Goal: Communication & Community: Answer question/provide support

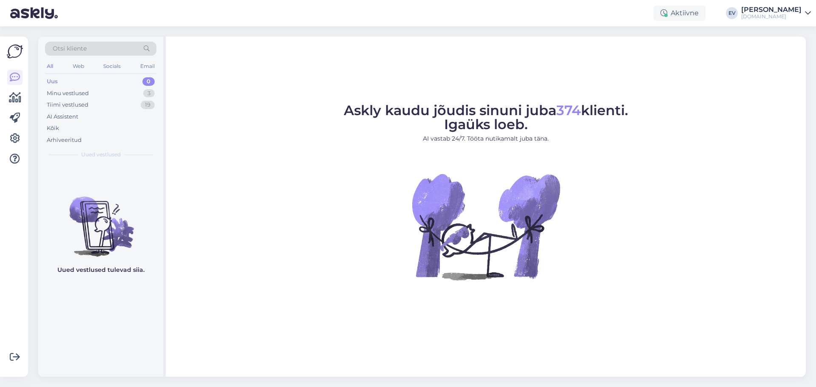
click at [111, 80] on div "Uus 0" at bounding box center [100, 82] width 111 height 12
click at [98, 116] on div "AI Assistent" at bounding box center [100, 117] width 111 height 12
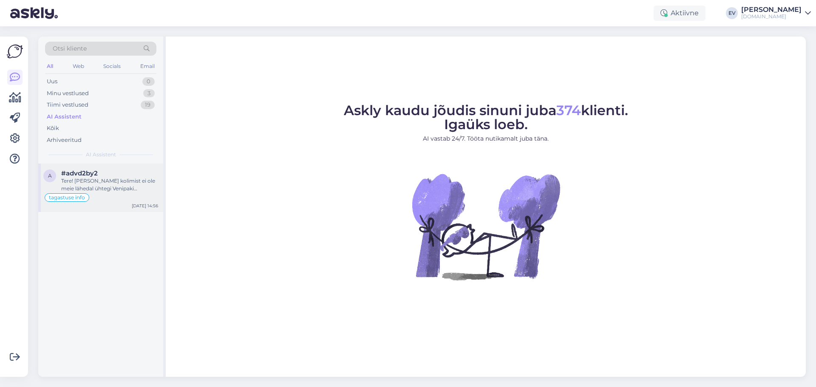
click at [131, 193] on div "tagastuse info" at bounding box center [100, 198] width 115 height 10
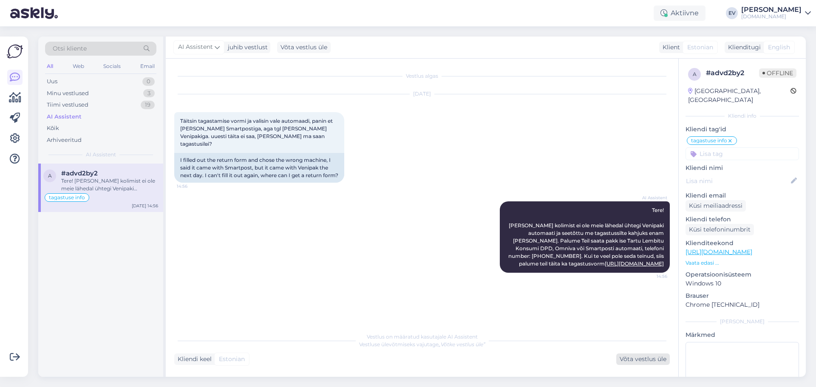
click at [626, 360] on div "Võta vestlus üle" at bounding box center [643, 359] width 54 height 11
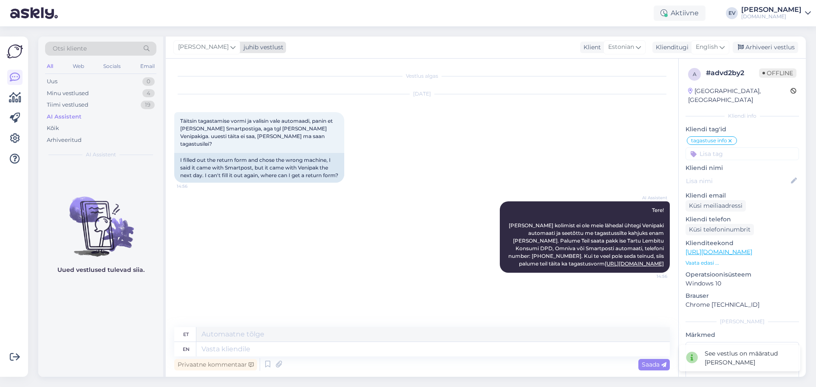
click at [230, 43] on icon at bounding box center [232, 47] width 5 height 9
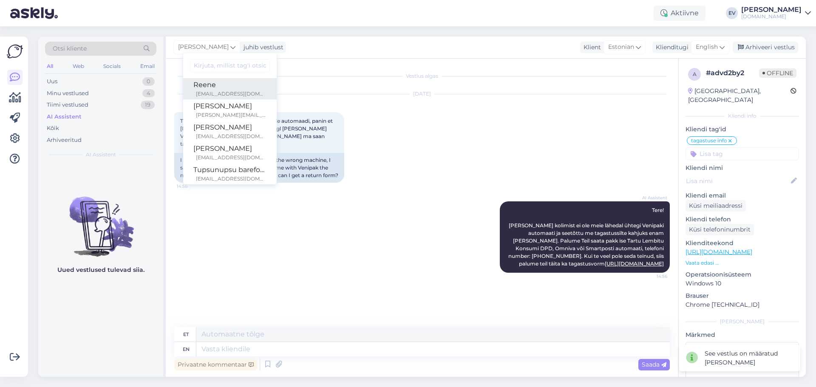
drag, startPoint x: 224, startPoint y: 92, endPoint x: 242, endPoint y: 93, distance: 17.5
click at [224, 92] on div "[EMAIL_ADDRESS][DOMAIN_NAME]" at bounding box center [231, 94] width 71 height 8
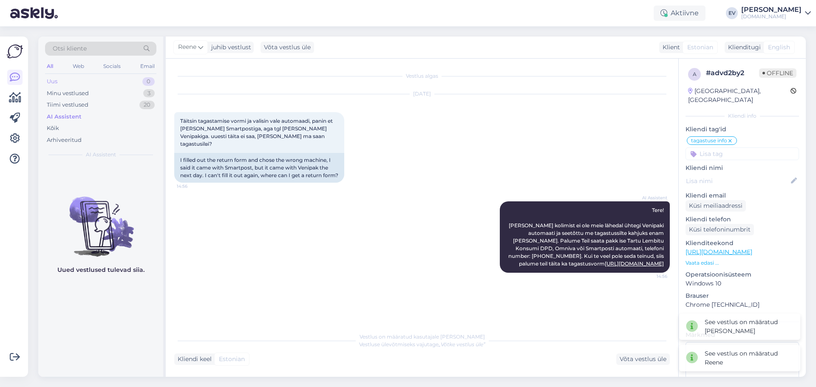
click at [112, 85] on div "Uus 0" at bounding box center [100, 82] width 111 height 12
click at [116, 96] on div "Minu vestlused 3" at bounding box center [100, 94] width 111 height 12
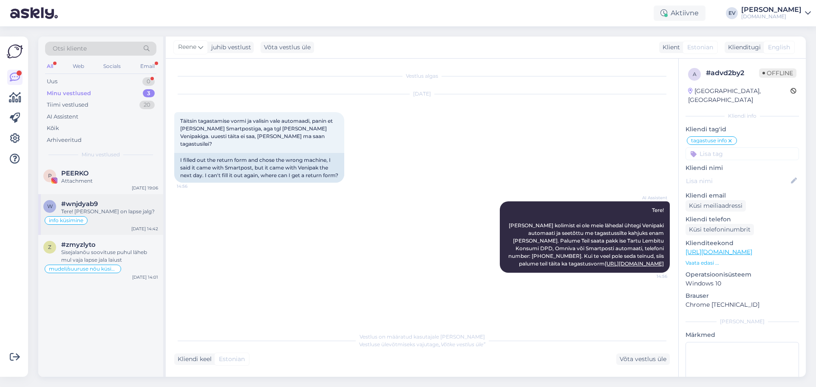
click at [131, 217] on div "info küsimine" at bounding box center [100, 221] width 115 height 10
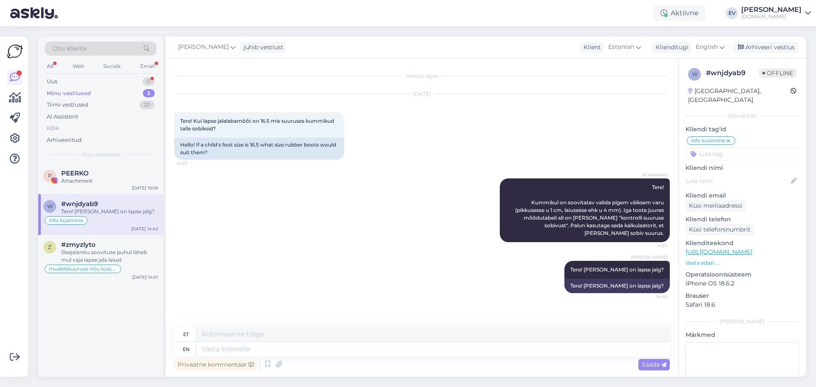
click at [72, 128] on div "Kõik" at bounding box center [100, 128] width 111 height 12
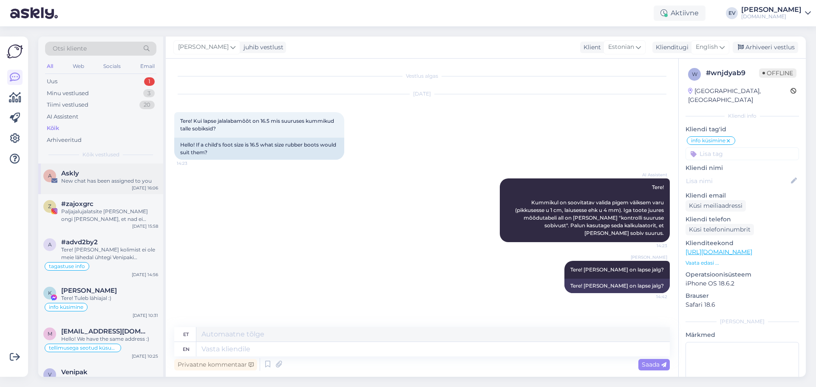
click at [116, 187] on div "A Askly New chat has been assigned to you [DATE] 16:06" at bounding box center [100, 179] width 125 height 31
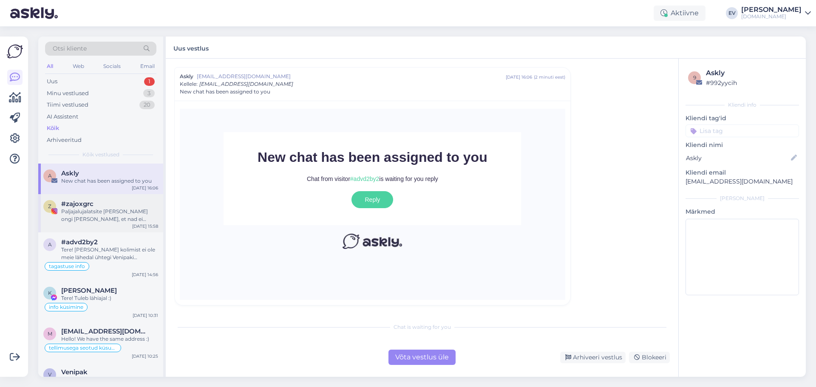
click at [96, 222] on div "Paljajalujalatsite [PERSON_NAME] ongi [PERSON_NAME], et nad ei toetaks kuidagi …" at bounding box center [109, 215] width 97 height 15
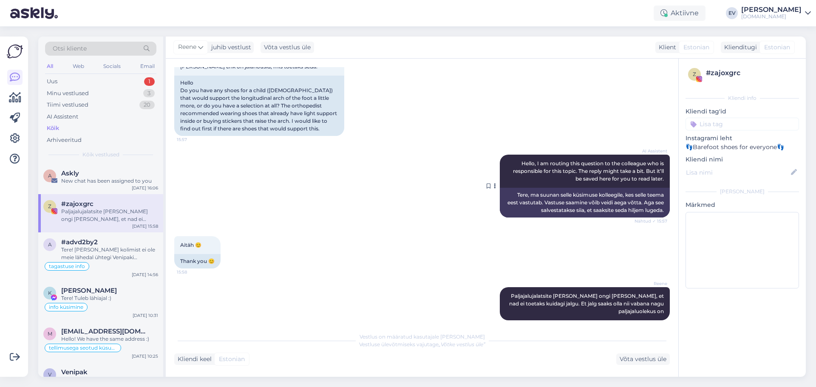
scroll to position [94, 0]
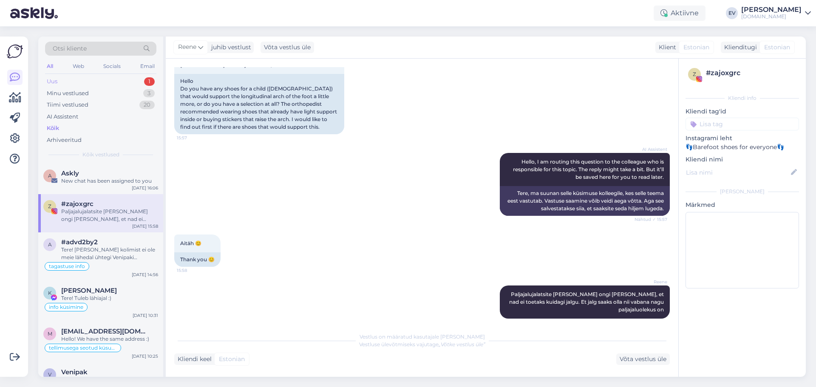
click at [87, 76] on div "Uus 1" at bounding box center [100, 82] width 111 height 12
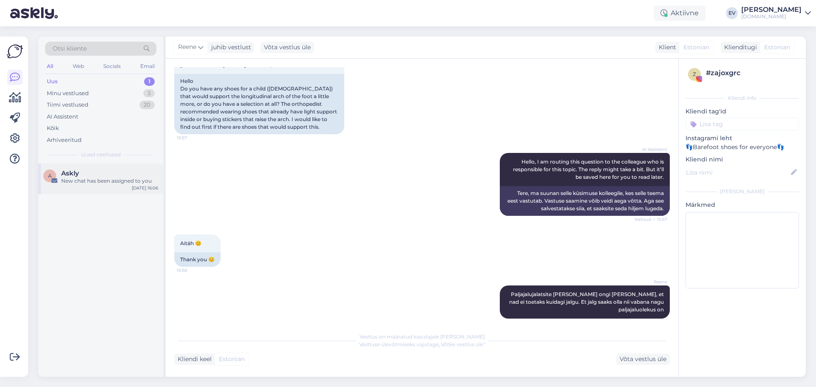
click at [83, 179] on div "New chat has been assigned to you" at bounding box center [109, 181] width 97 height 8
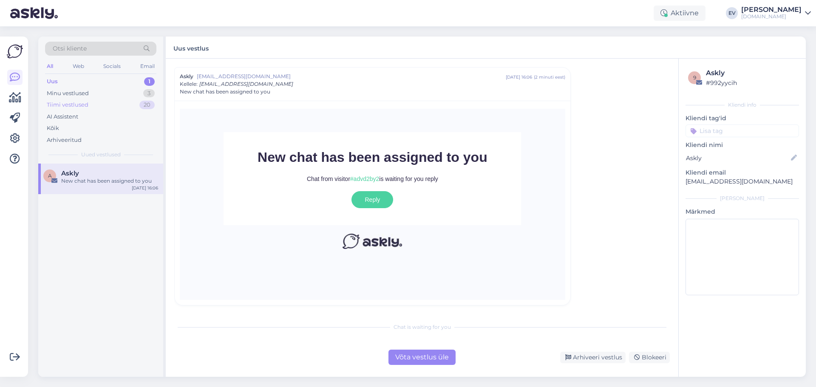
click at [79, 101] on div "Tiimi vestlused" at bounding box center [68, 105] width 42 height 9
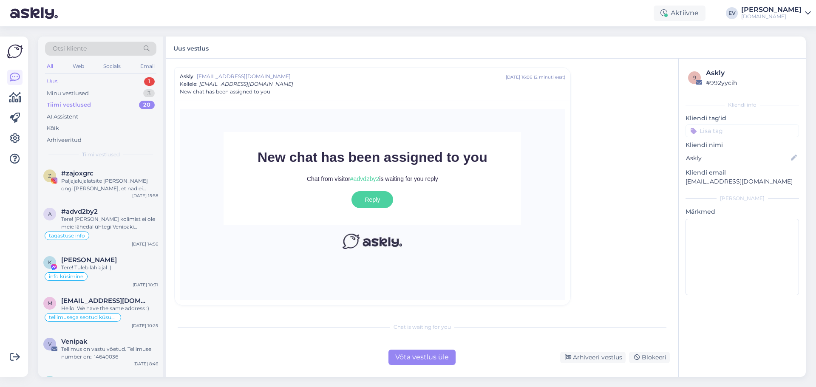
click at [88, 81] on div "Uus 1" at bounding box center [100, 82] width 111 height 12
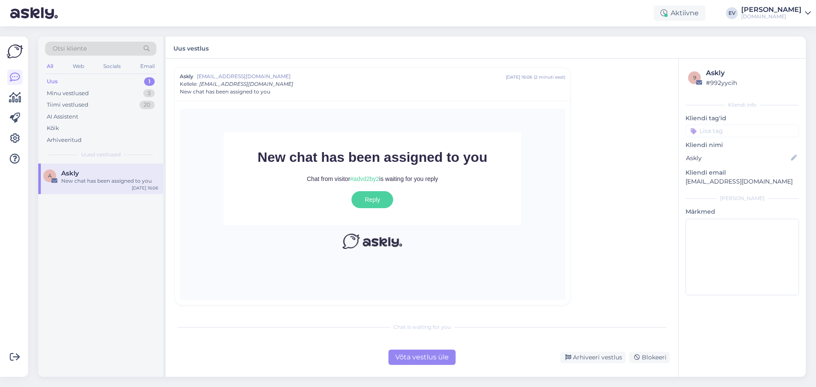
click at [414, 353] on div "Võta vestlus üle" at bounding box center [422, 357] width 67 height 15
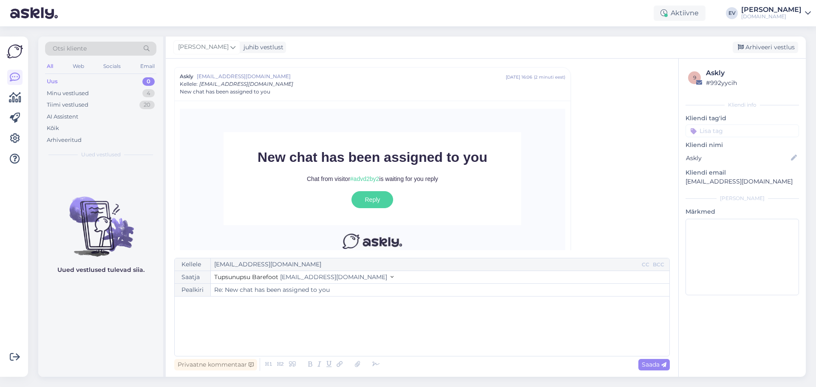
click at [104, 85] on div "Uus 0" at bounding box center [100, 82] width 111 height 12
click at [85, 105] on div "Tiimi vestlused" at bounding box center [68, 105] width 42 height 9
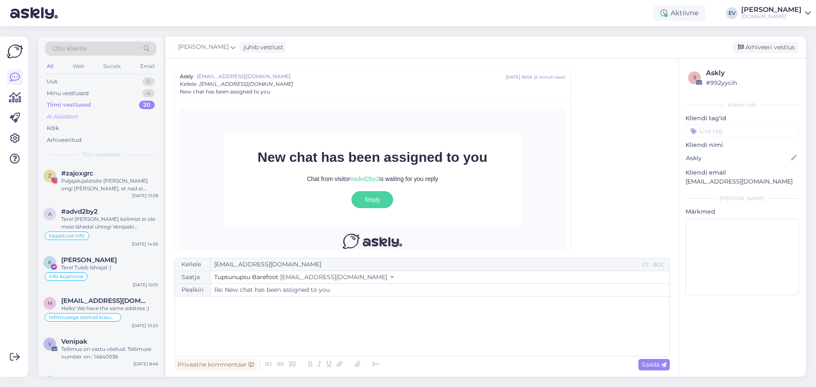
click at [78, 114] on div "AI Assistent" at bounding box center [62, 117] width 31 height 9
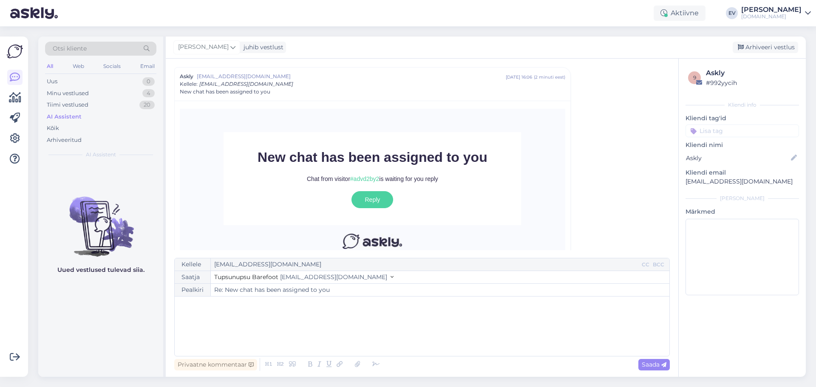
click at [70, 113] on div "AI Assistent" at bounding box center [64, 117] width 35 height 9
click at [63, 130] on div "Kõik" at bounding box center [100, 128] width 111 height 12
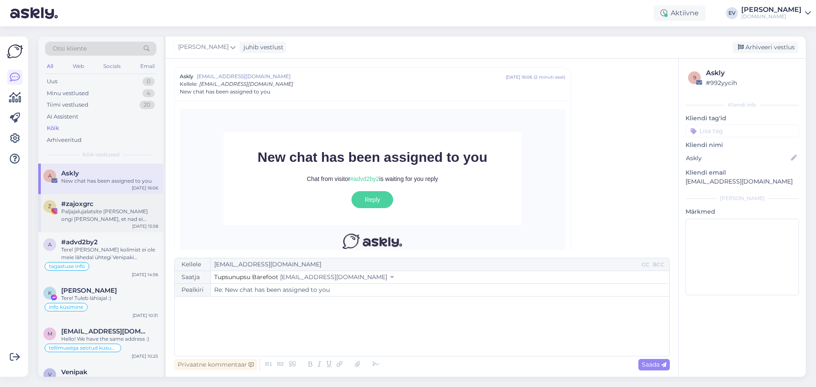
click at [109, 207] on div "#zajoxgrc" at bounding box center [109, 204] width 97 height 8
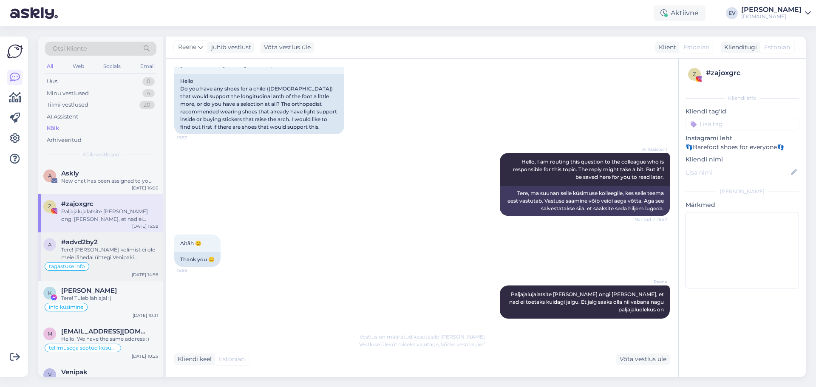
click at [117, 245] on div "#advd2by2" at bounding box center [109, 242] width 97 height 8
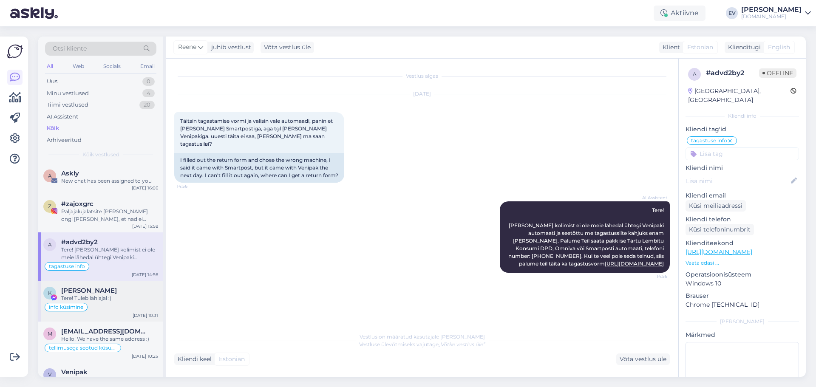
click at [131, 300] on div "Tere! Tuleb lähiajal :)" at bounding box center [109, 299] width 97 height 8
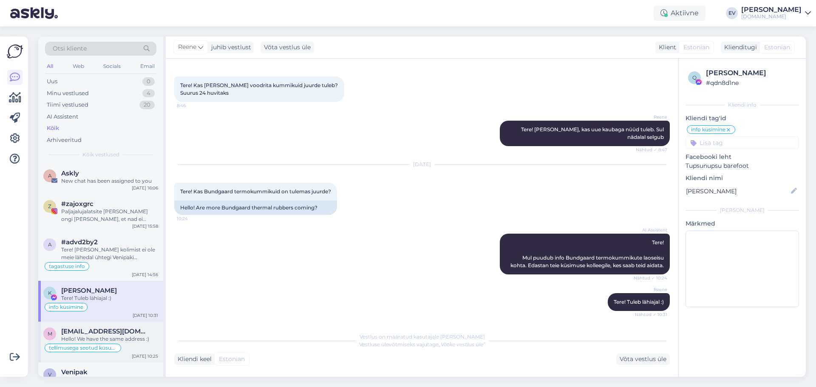
click at [122, 346] on div "tellimusega seotud küsumus" at bounding box center [100, 348] width 115 height 10
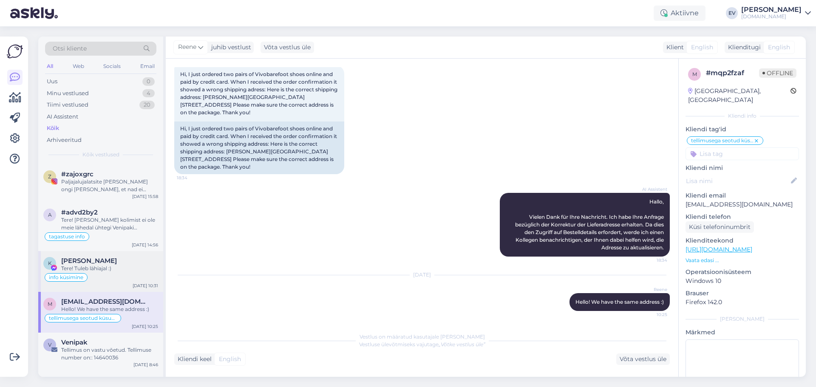
scroll to position [85, 0]
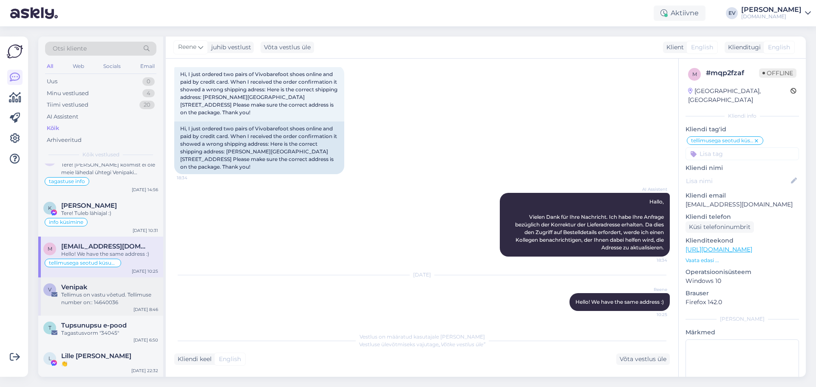
click at [108, 300] on div "Tellimus on vastu võetud. Tellimuse number on:: 14640036" at bounding box center [109, 298] width 97 height 15
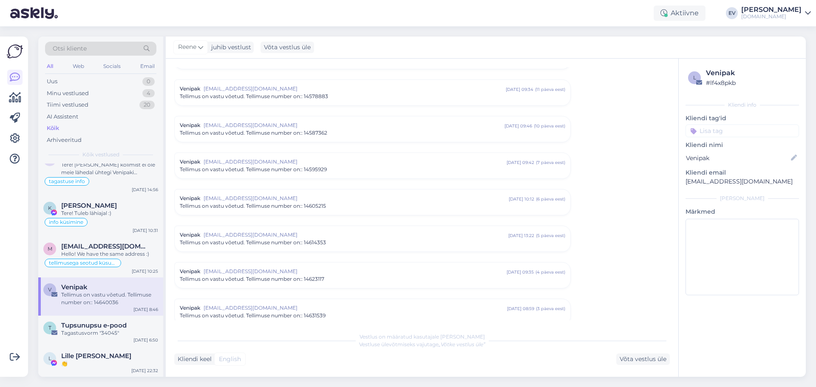
scroll to position [386, 0]
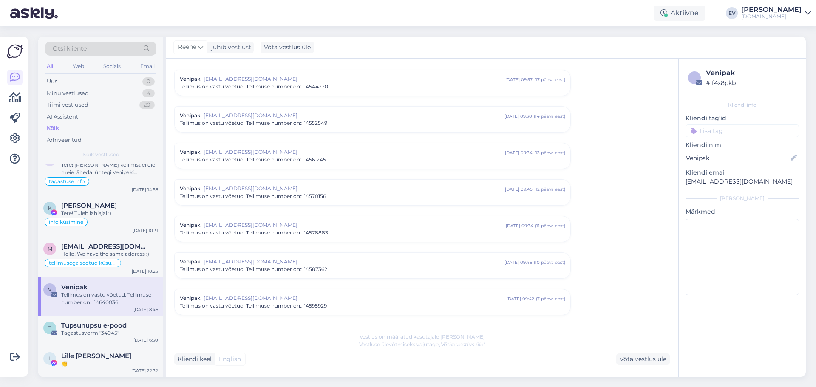
click at [91, 126] on div "Kõik" at bounding box center [100, 128] width 111 height 12
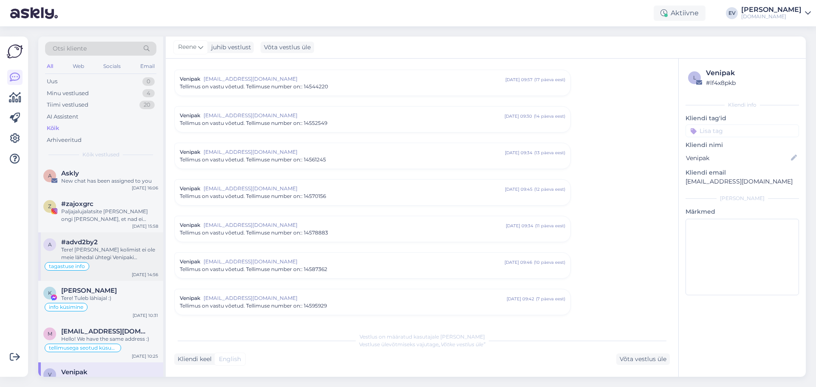
click at [100, 258] on div "Tere! [PERSON_NAME] kolimist ei ole meie lähedal ühtegi Venipaki automaati ja s…" at bounding box center [109, 253] width 97 height 15
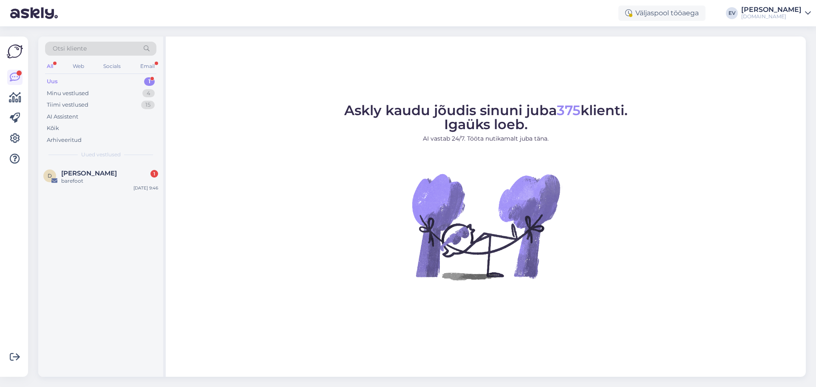
click at [784, 6] on div "[PERSON_NAME]" at bounding box center [771, 9] width 60 height 7
click at [718, 71] on div "Logi välja" at bounding box center [735, 72] width 151 height 15
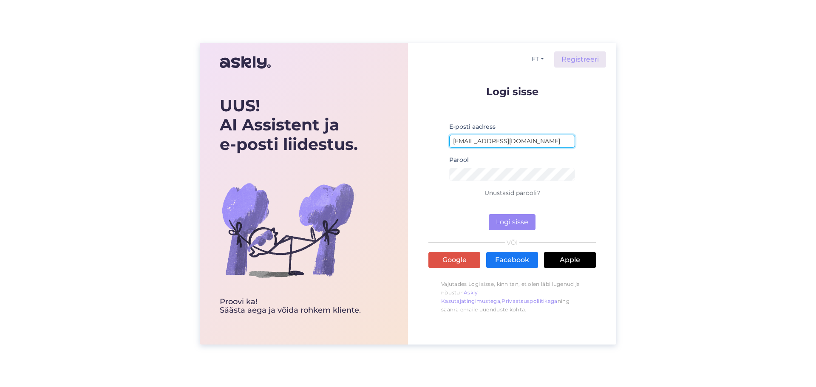
click at [480, 141] on input "[EMAIL_ADDRESS][DOMAIN_NAME]" at bounding box center [512, 141] width 126 height 13
type input "[EMAIL_ADDRESS][DOMAIN_NAME]"
click at [529, 226] on button "Logi sisse" at bounding box center [512, 222] width 47 height 16
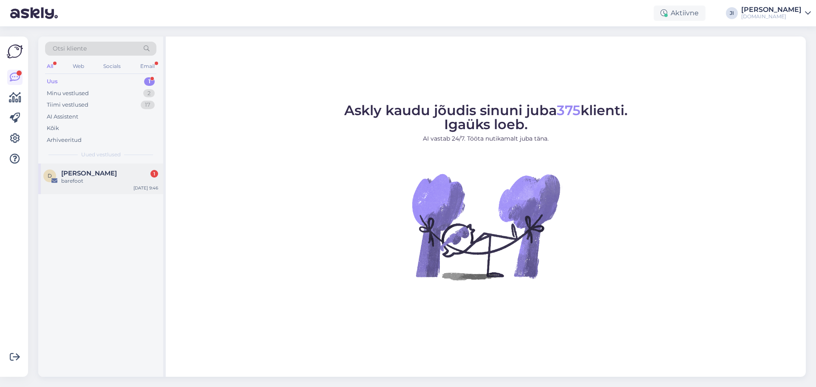
click at [125, 173] on div "[PERSON_NAME] 1" at bounding box center [109, 174] width 97 height 8
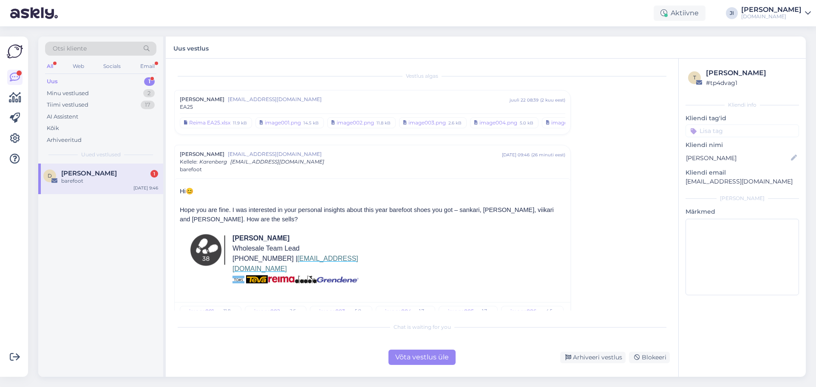
click at [135, 85] on div "Uus 1" at bounding box center [100, 82] width 111 height 12
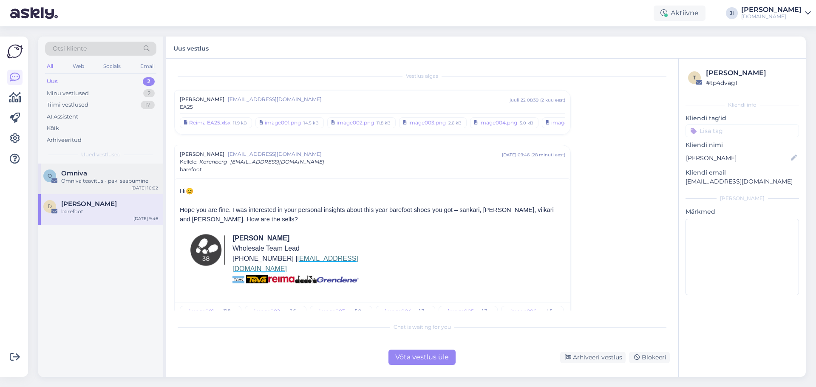
click at [134, 171] on div "Omniva" at bounding box center [109, 174] width 97 height 8
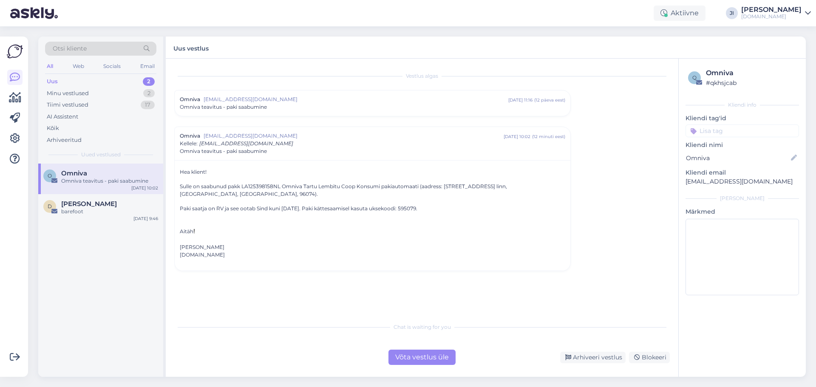
click at [133, 170] on div "Omniva" at bounding box center [109, 174] width 97 height 8
click at [125, 175] on div "Omniva" at bounding box center [109, 174] width 97 height 8
click at [439, 352] on div "Võta vestlus üle" at bounding box center [422, 357] width 67 height 15
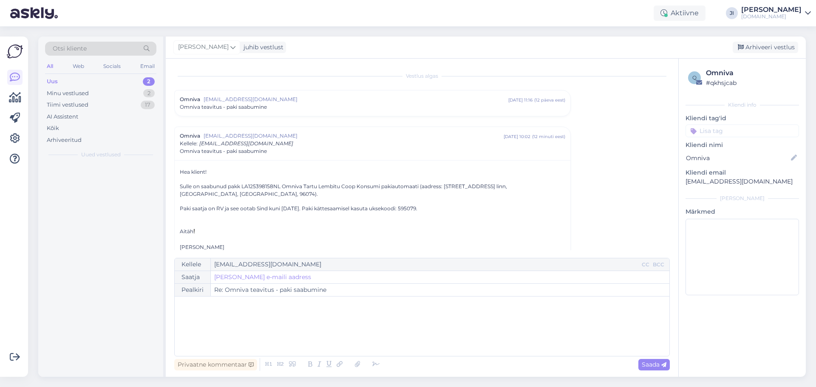
scroll to position [26, 0]
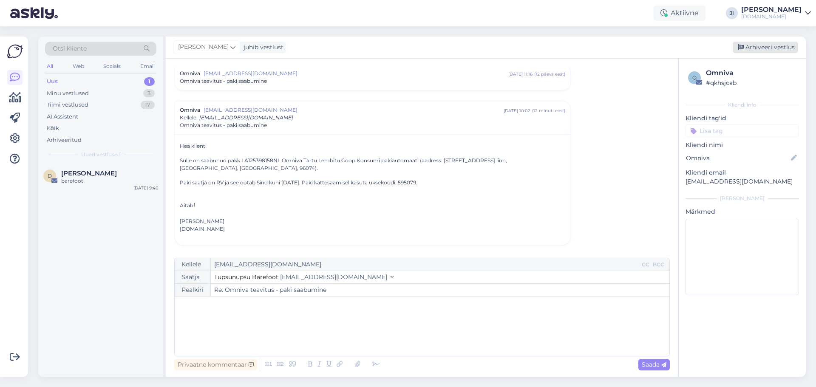
click at [775, 45] on div "Arhiveeri vestlus" at bounding box center [765, 47] width 65 height 11
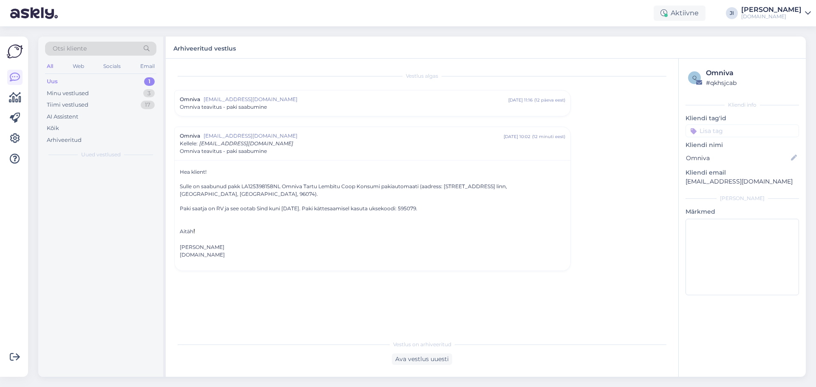
scroll to position [0, 0]
click at [102, 172] on span "Dovilė Pumputienė" at bounding box center [89, 174] width 56 height 8
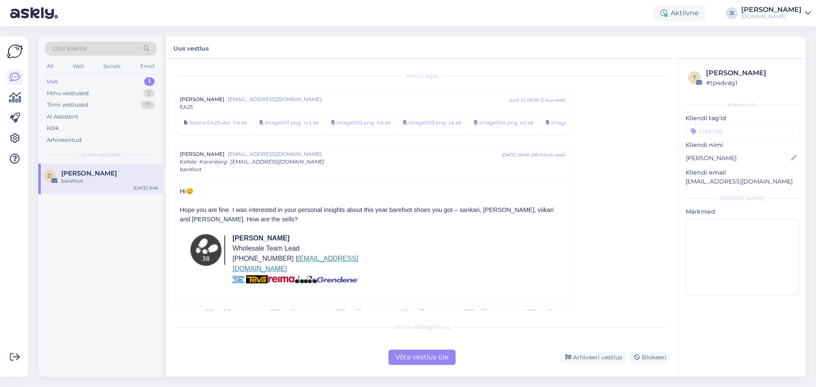
scroll to position [11, 0]
